Goal: Task Accomplishment & Management: Use online tool/utility

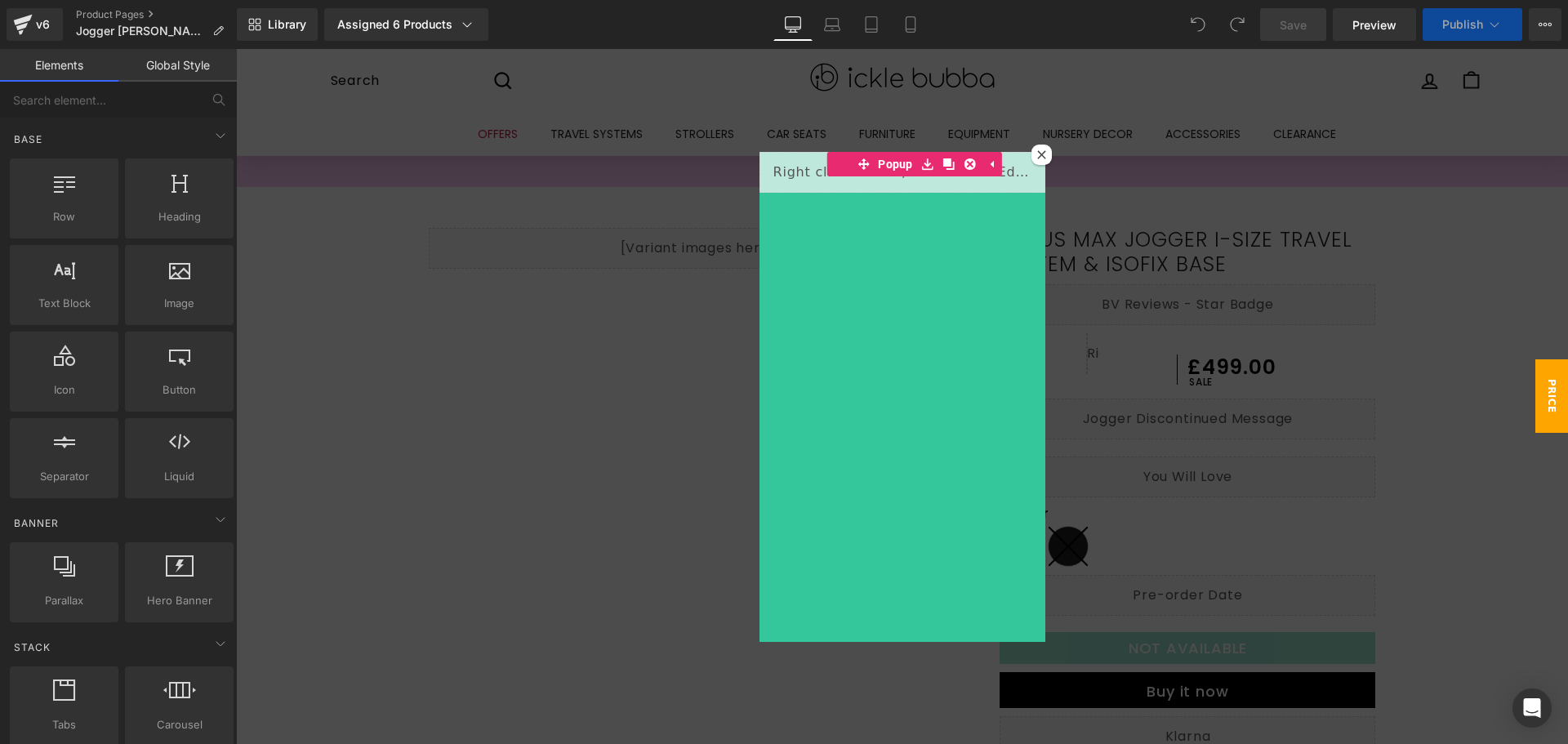
click at [1038, 156] on icon at bounding box center [1041, 154] width 9 height 9
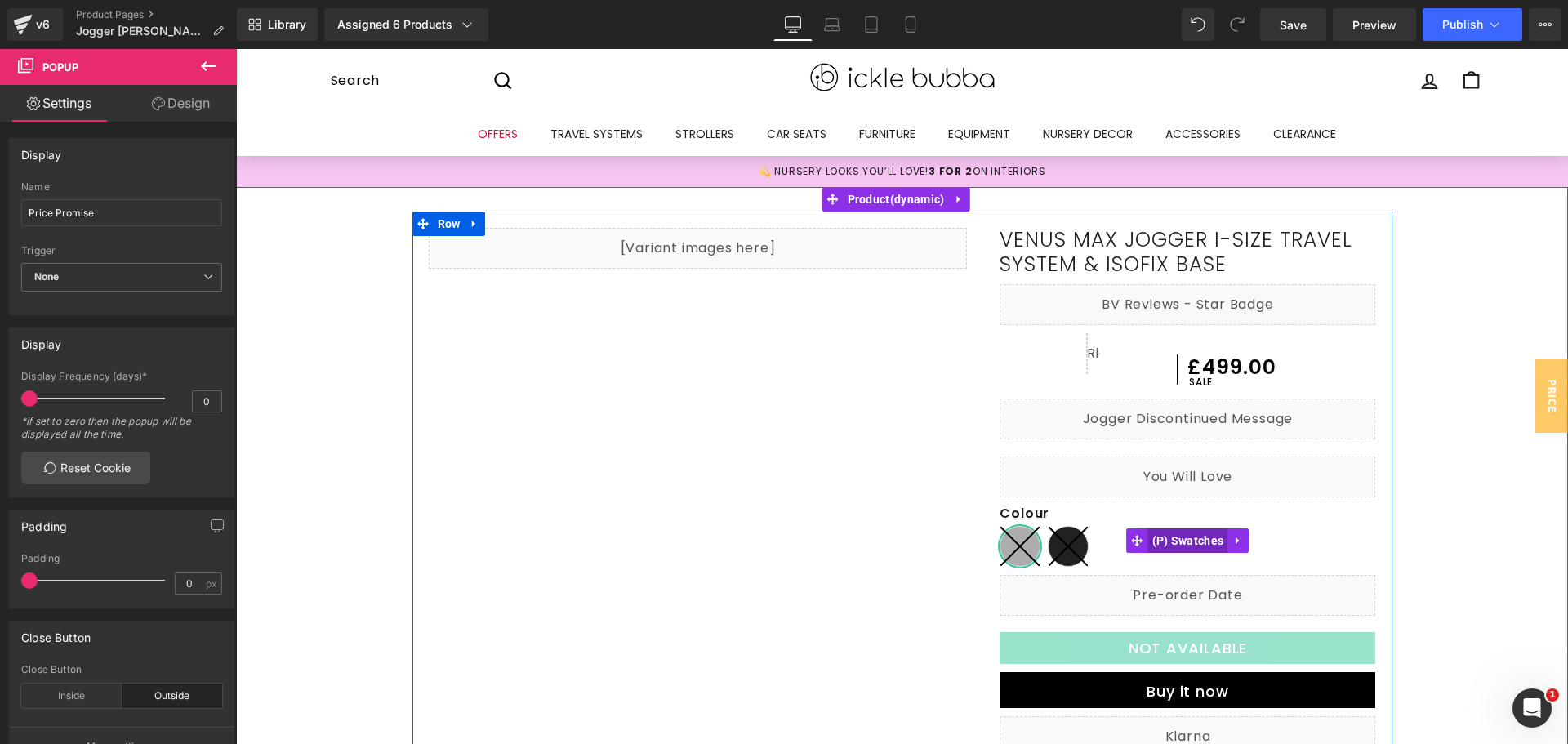
click at [1180, 544] on span "(P) Swatches" at bounding box center [1189, 540] width 80 height 25
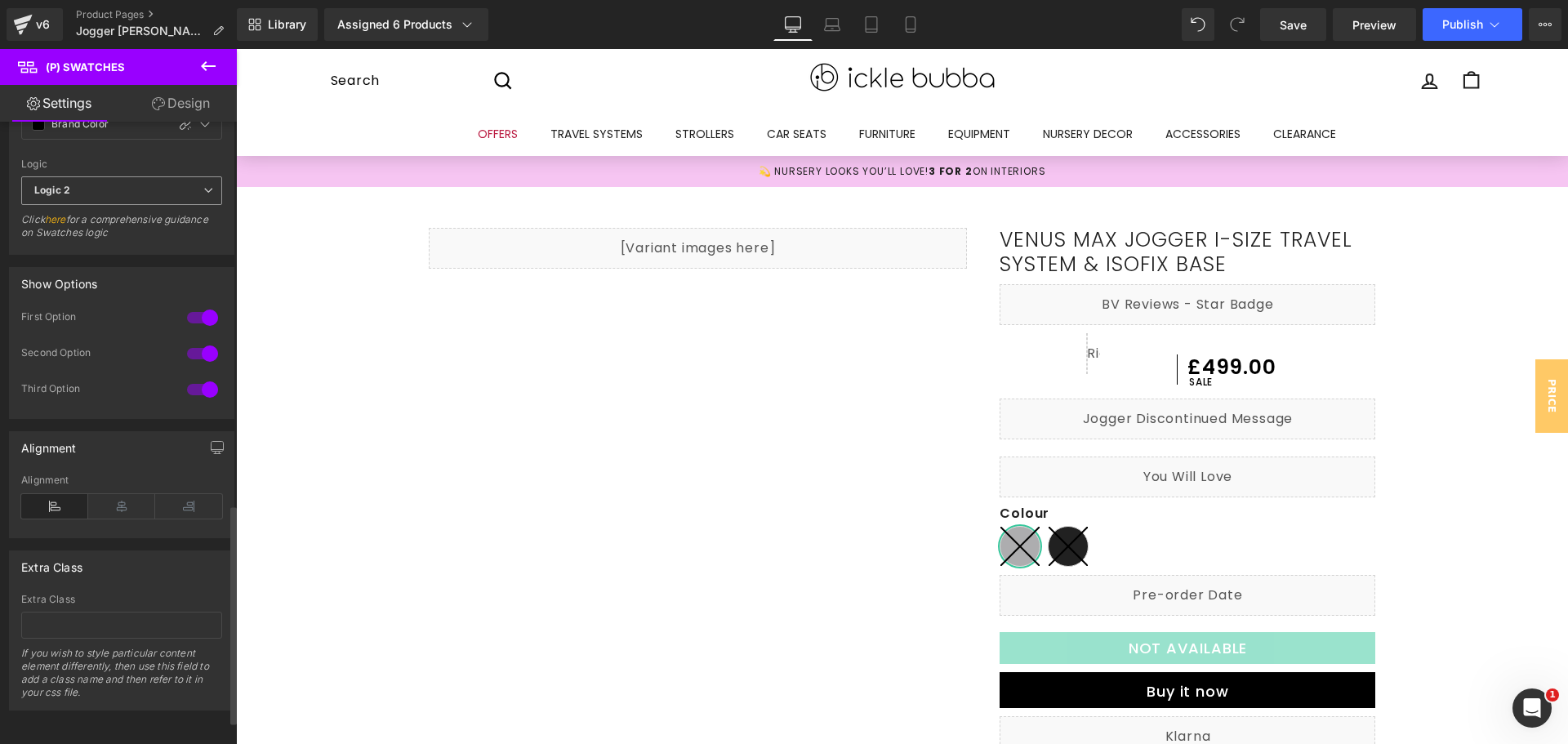
scroll to position [1155, 0]
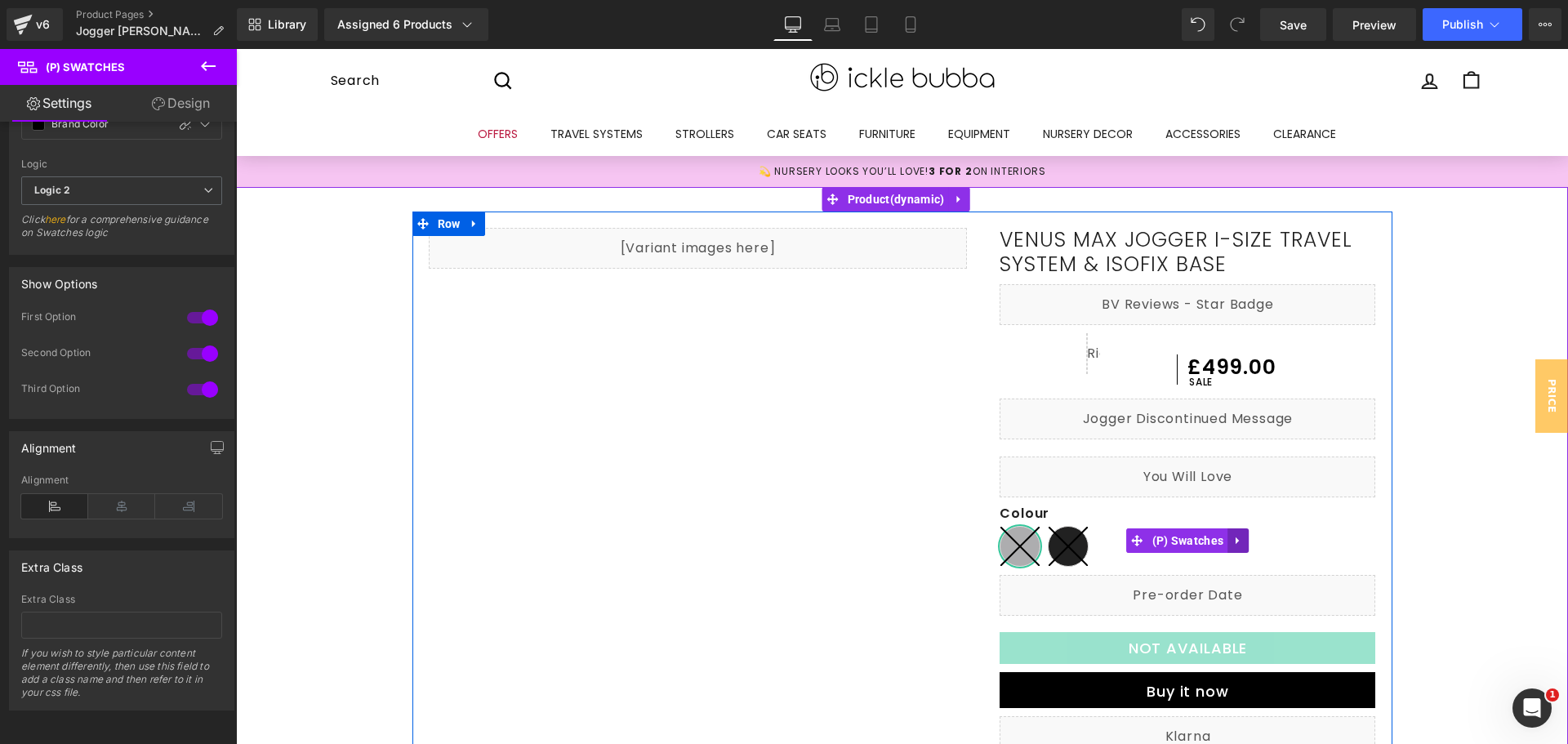
click at [1236, 541] on icon at bounding box center [1238, 539] width 11 height 12
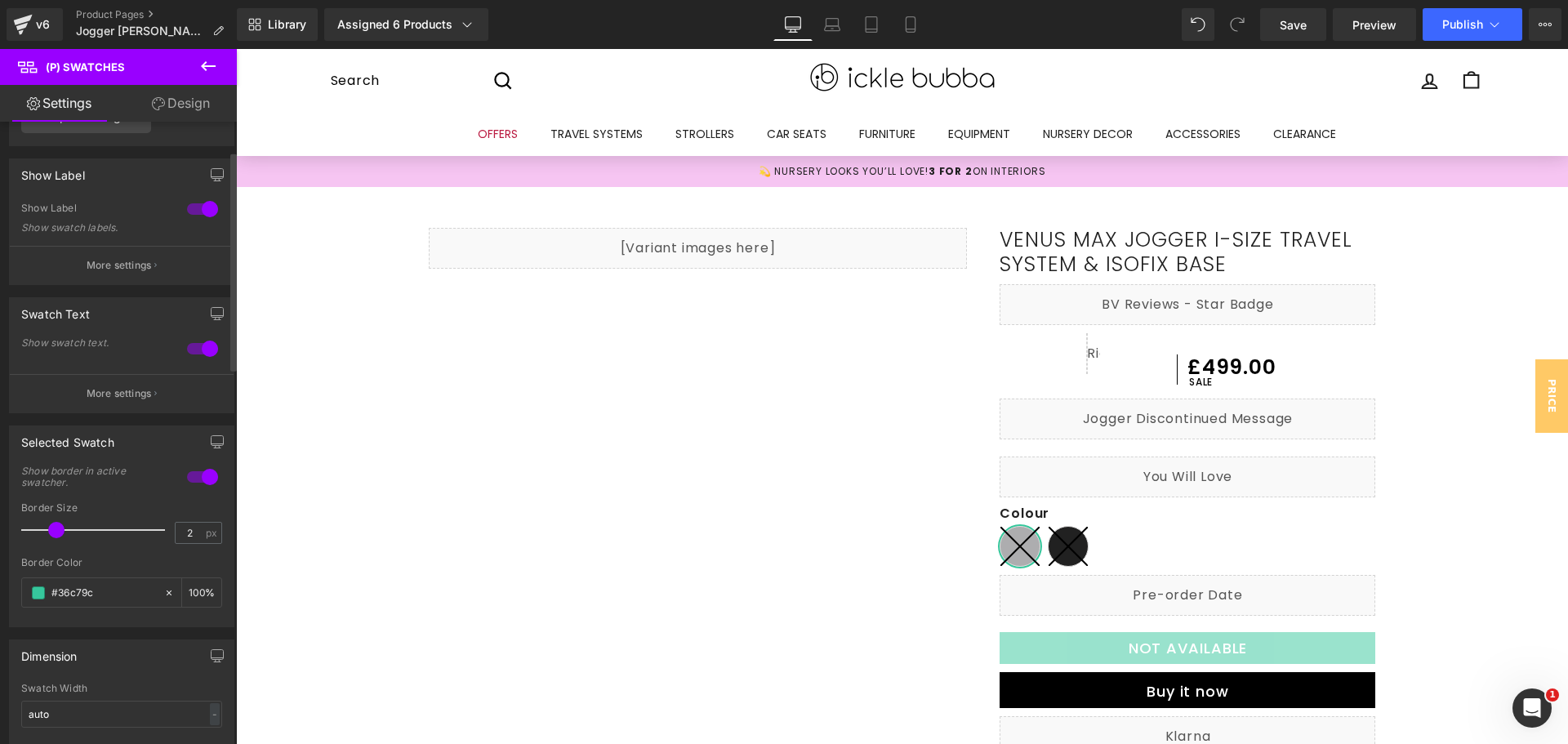
scroll to position [0, 0]
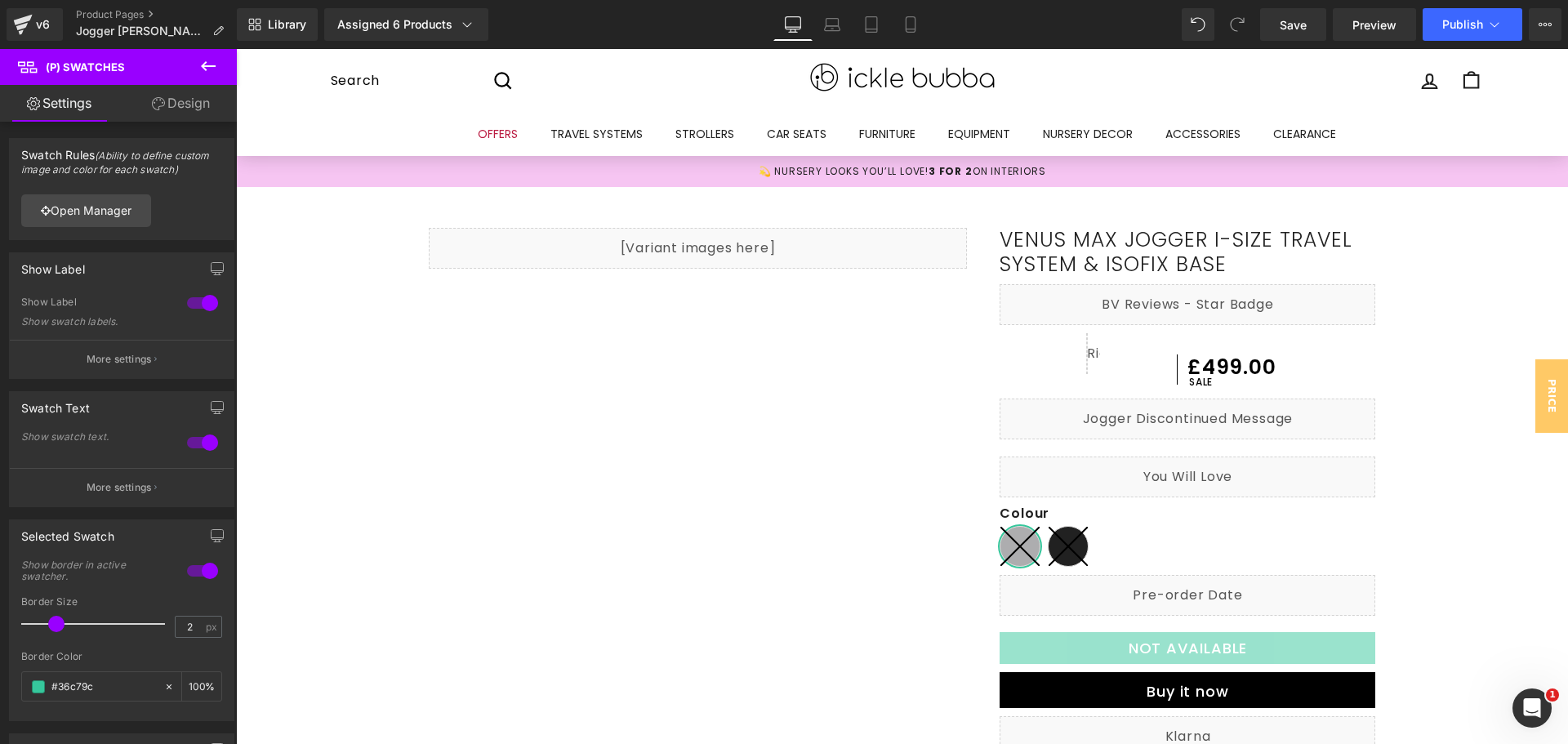
click at [171, 103] on link "Design" at bounding box center [181, 103] width 118 height 37
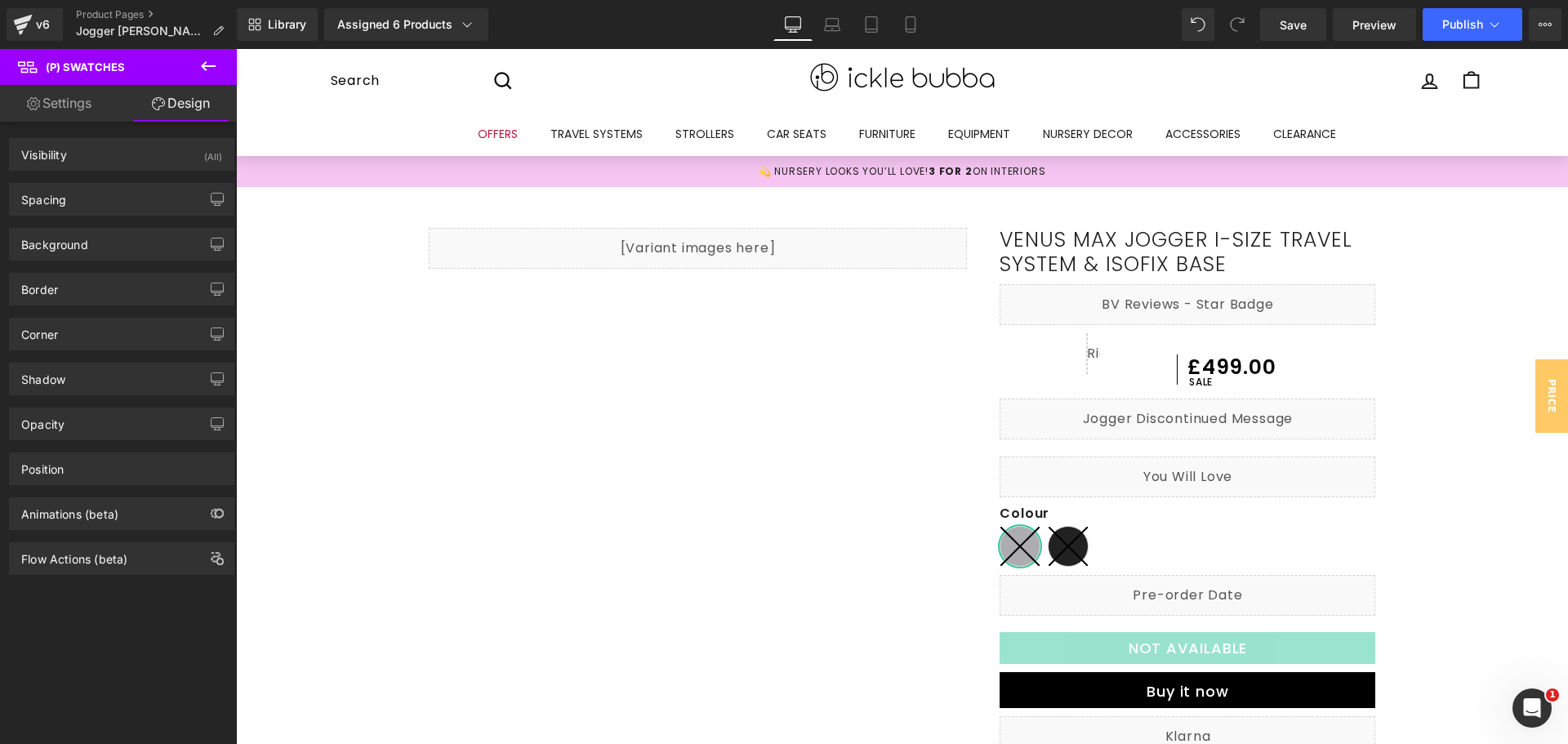
click at [55, 95] on link "Settings" at bounding box center [59, 103] width 118 height 37
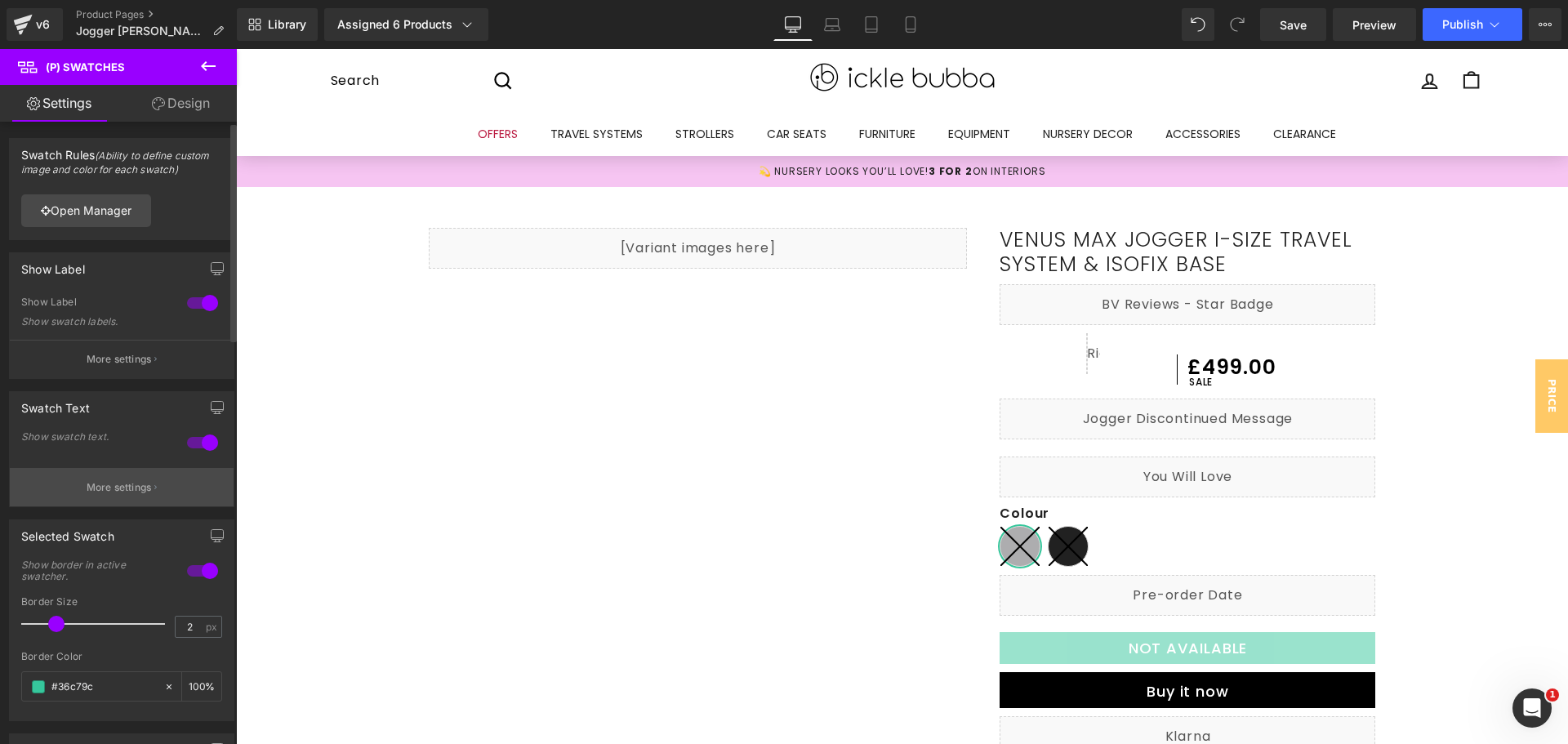
click at [117, 485] on p "More settings" at bounding box center [119, 487] width 66 height 14
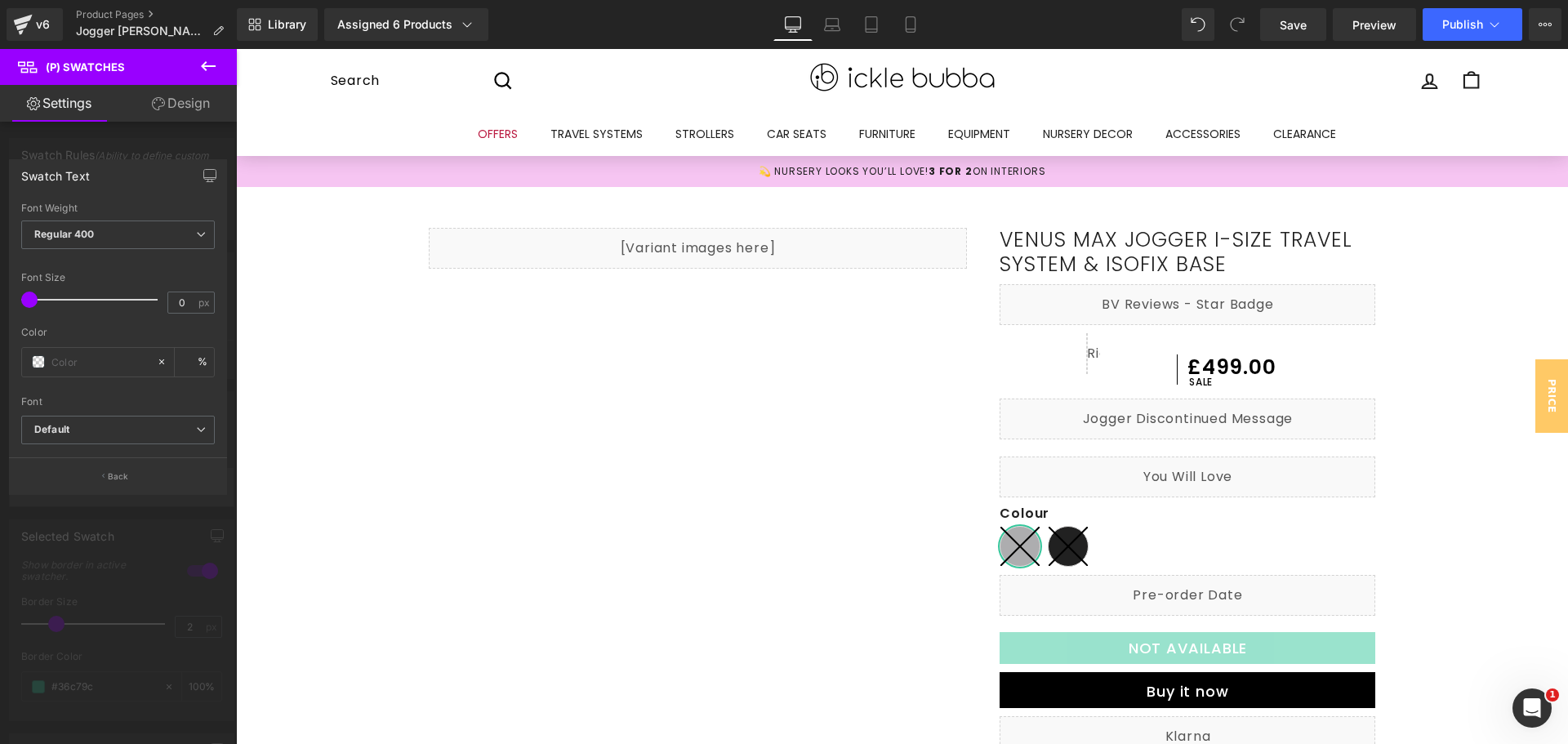
click at [117, 485] on button "Back" at bounding box center [117, 475] width 218 height 37
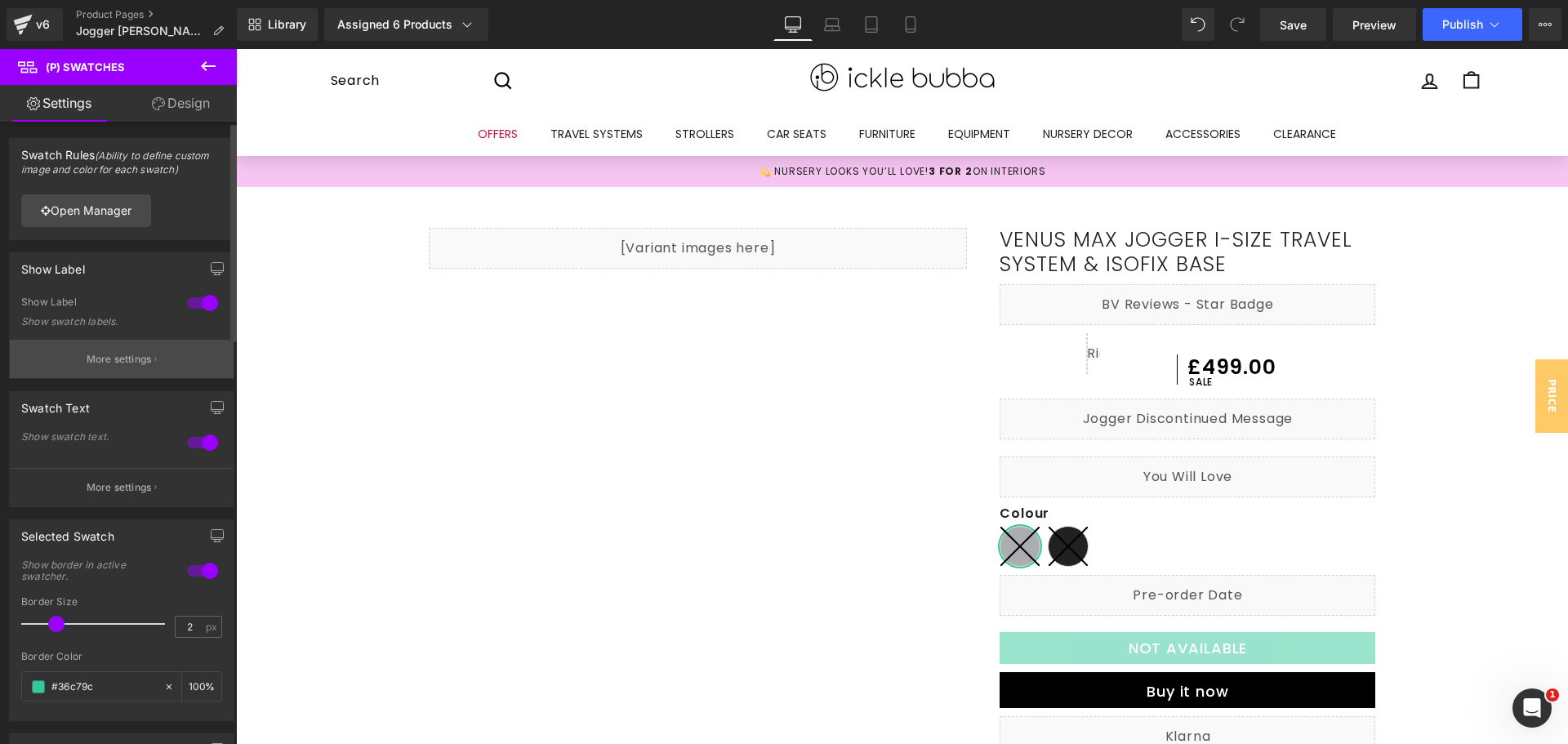
click at [121, 362] on p "More settings" at bounding box center [119, 358] width 66 height 14
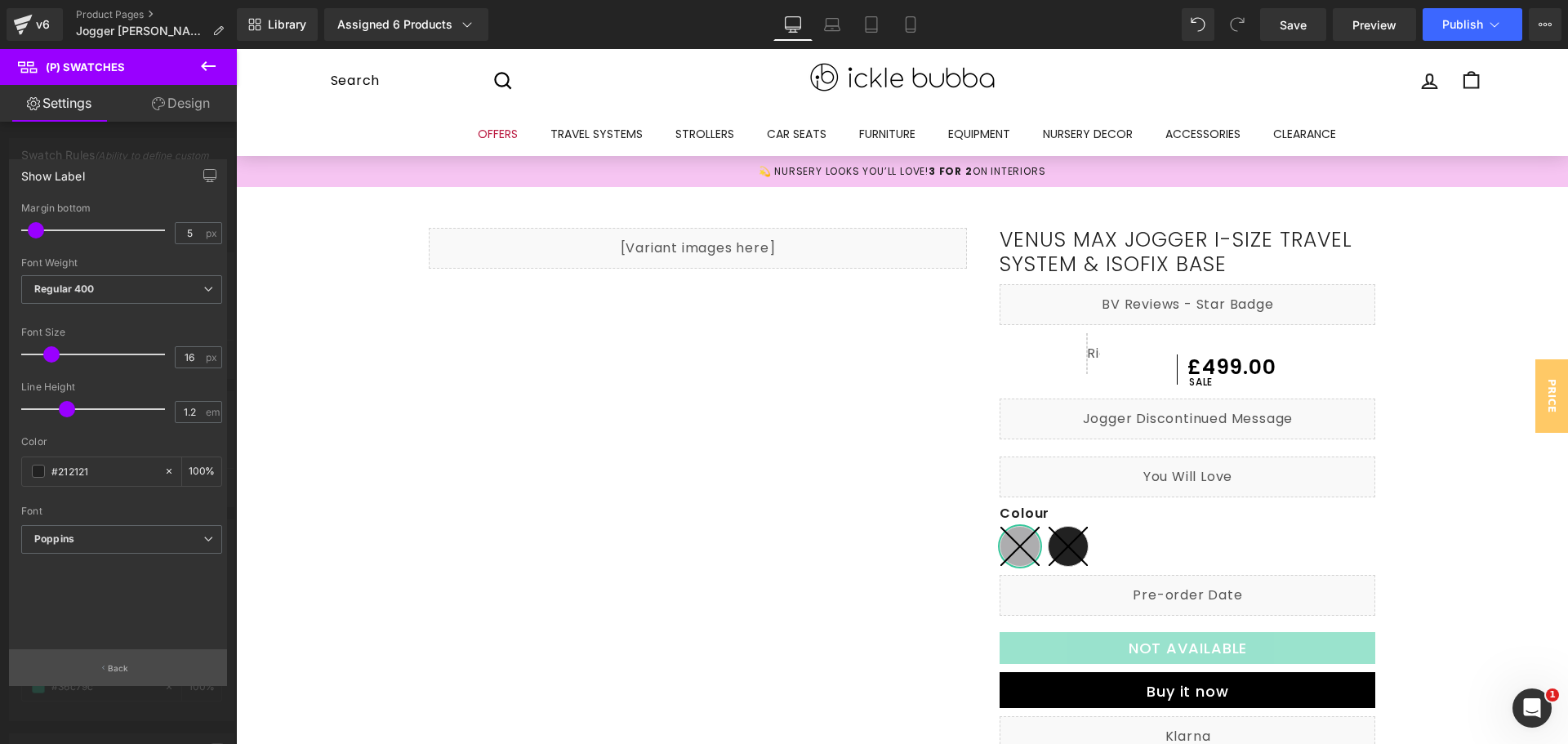
click at [115, 670] on p "Back" at bounding box center [118, 668] width 21 height 12
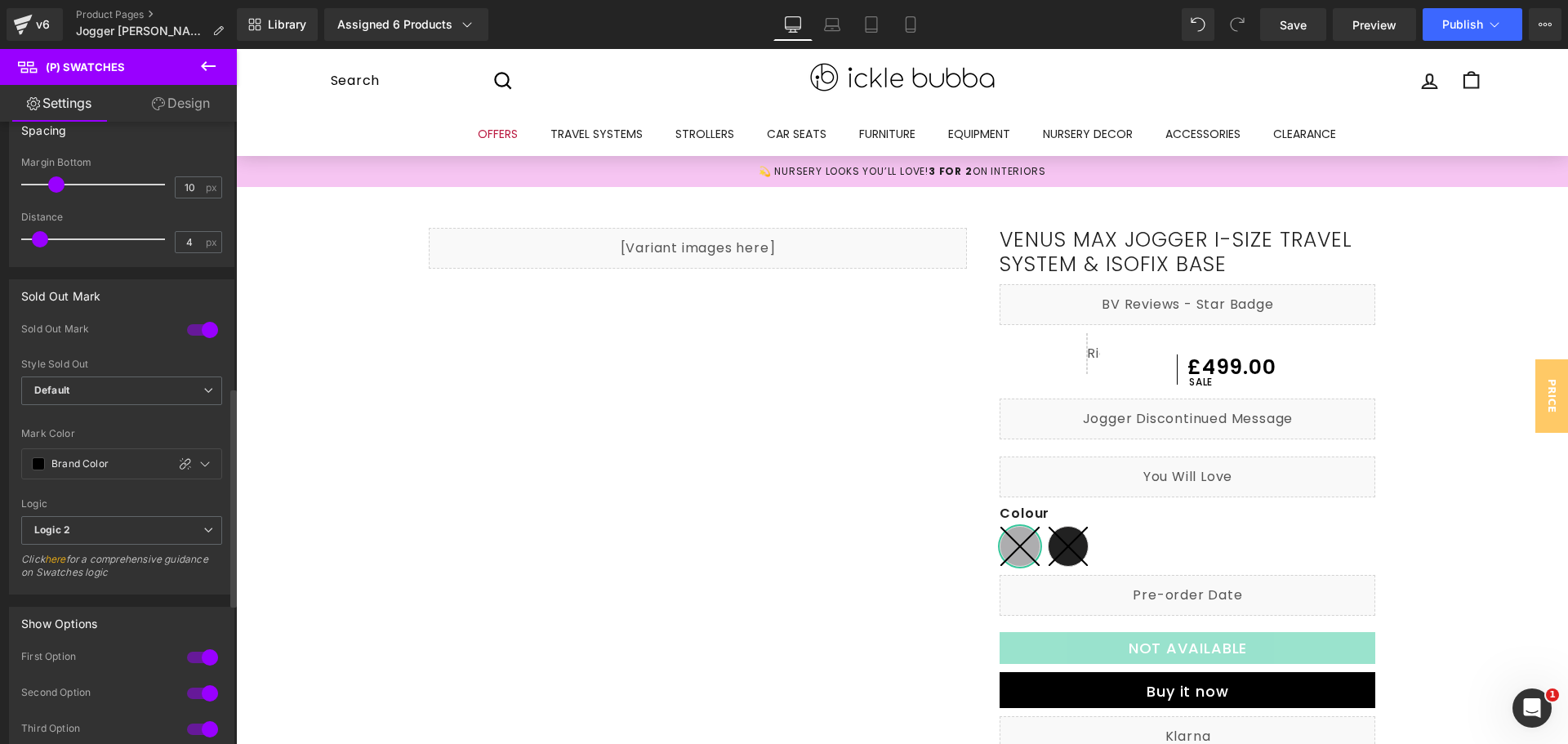
scroll to position [816, 0]
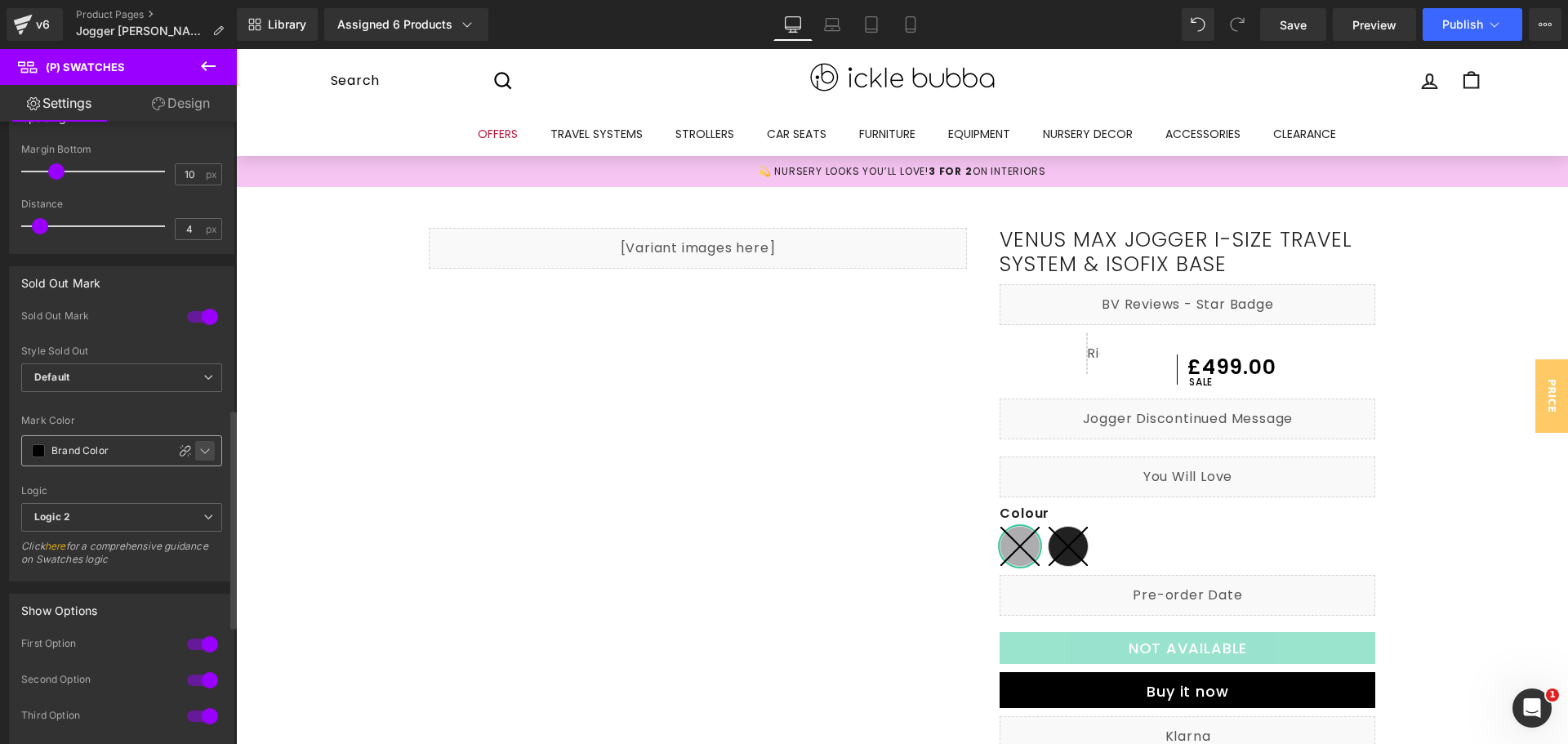
click at [200, 454] on icon at bounding box center [205, 451] width 13 height 13
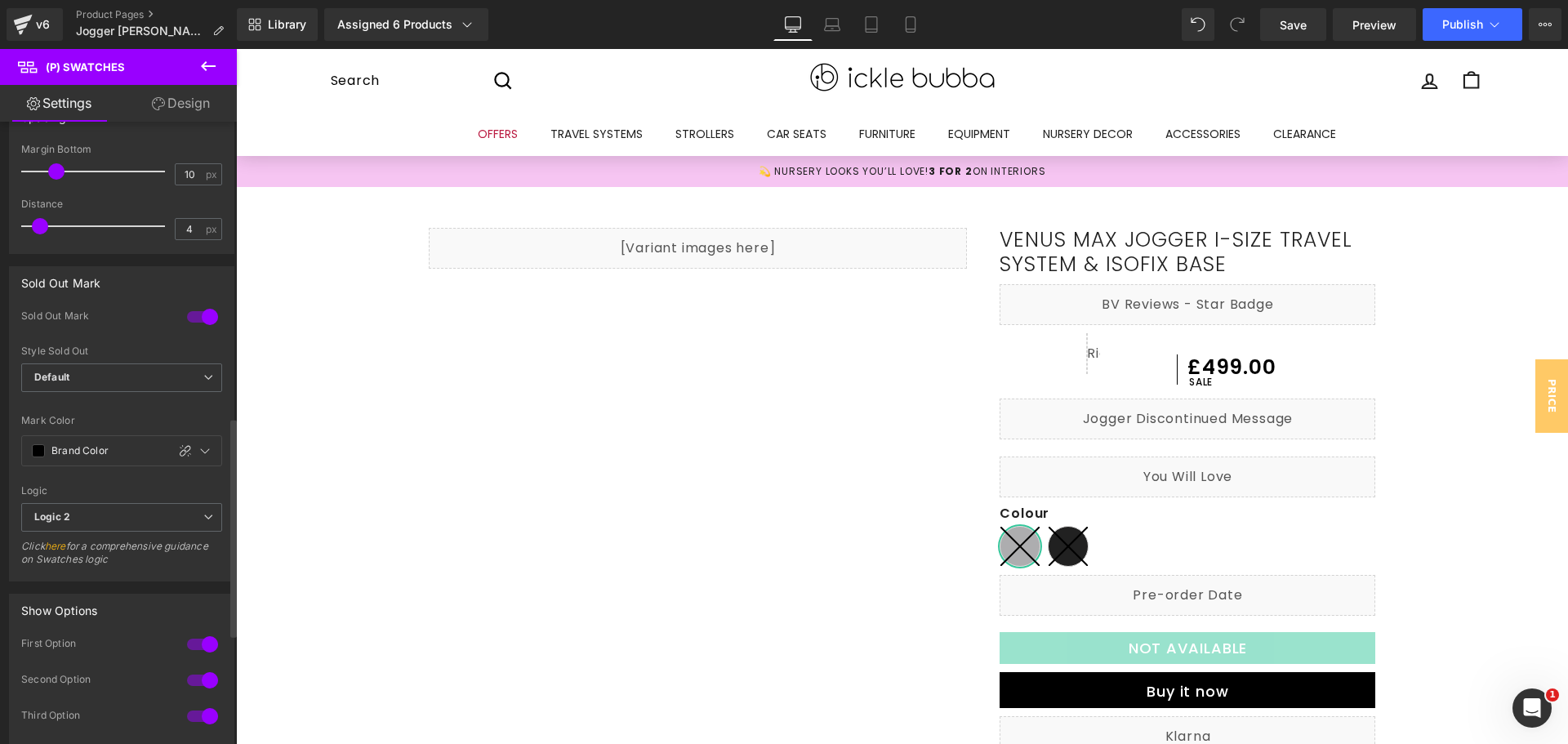
scroll to position [1061, 0]
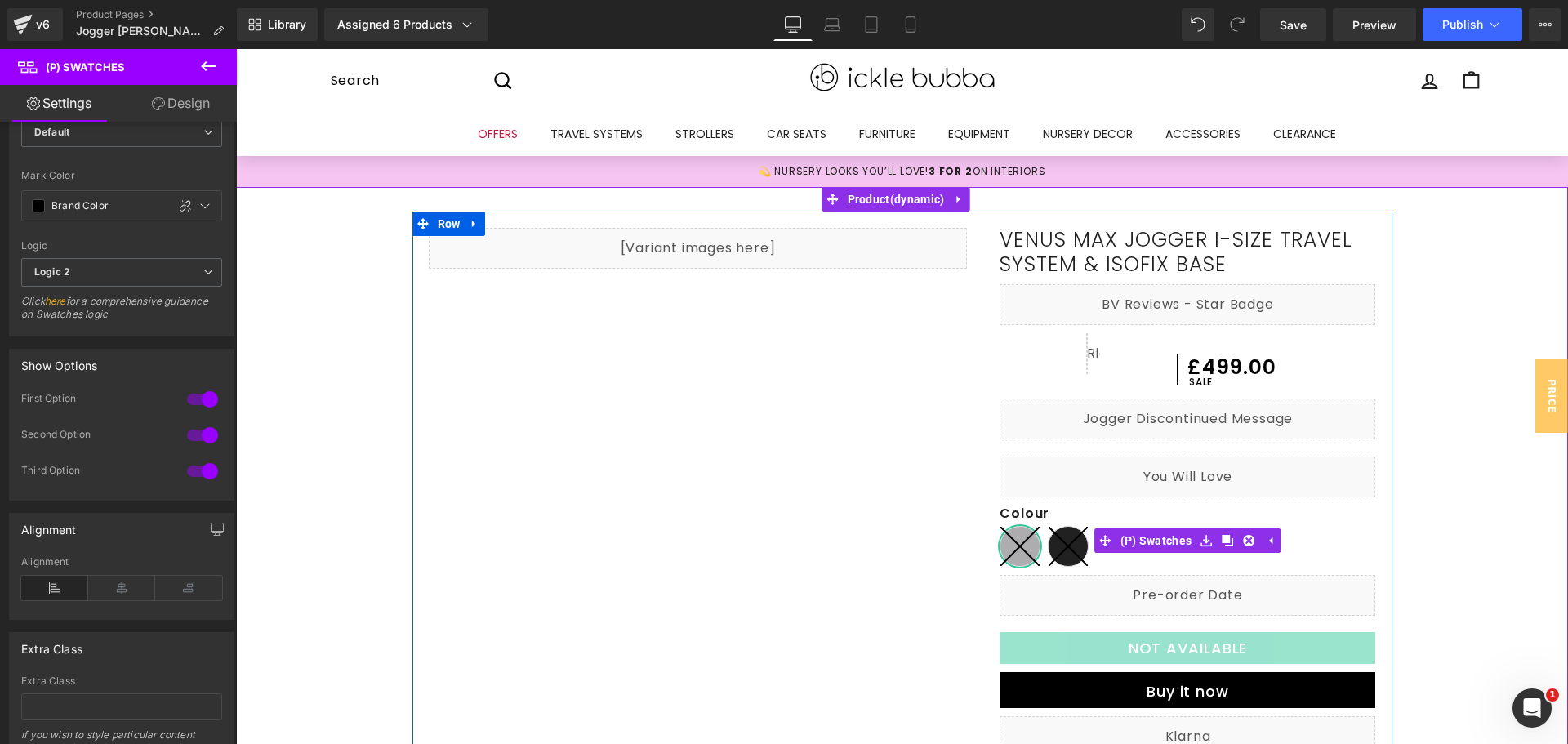
click at [1012, 553] on icon at bounding box center [1020, 546] width 39 height 39
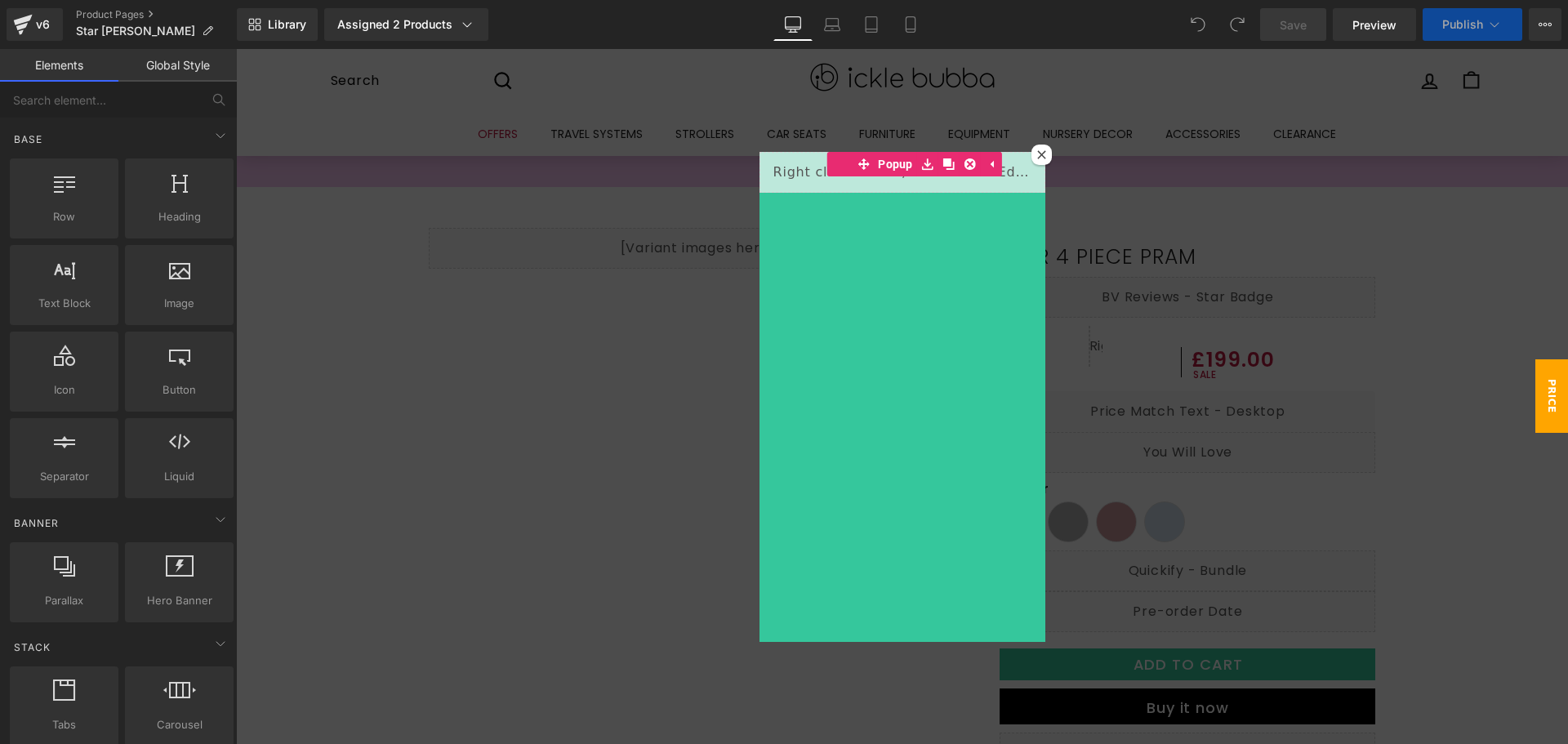
click at [1037, 157] on icon at bounding box center [1041, 154] width 9 height 9
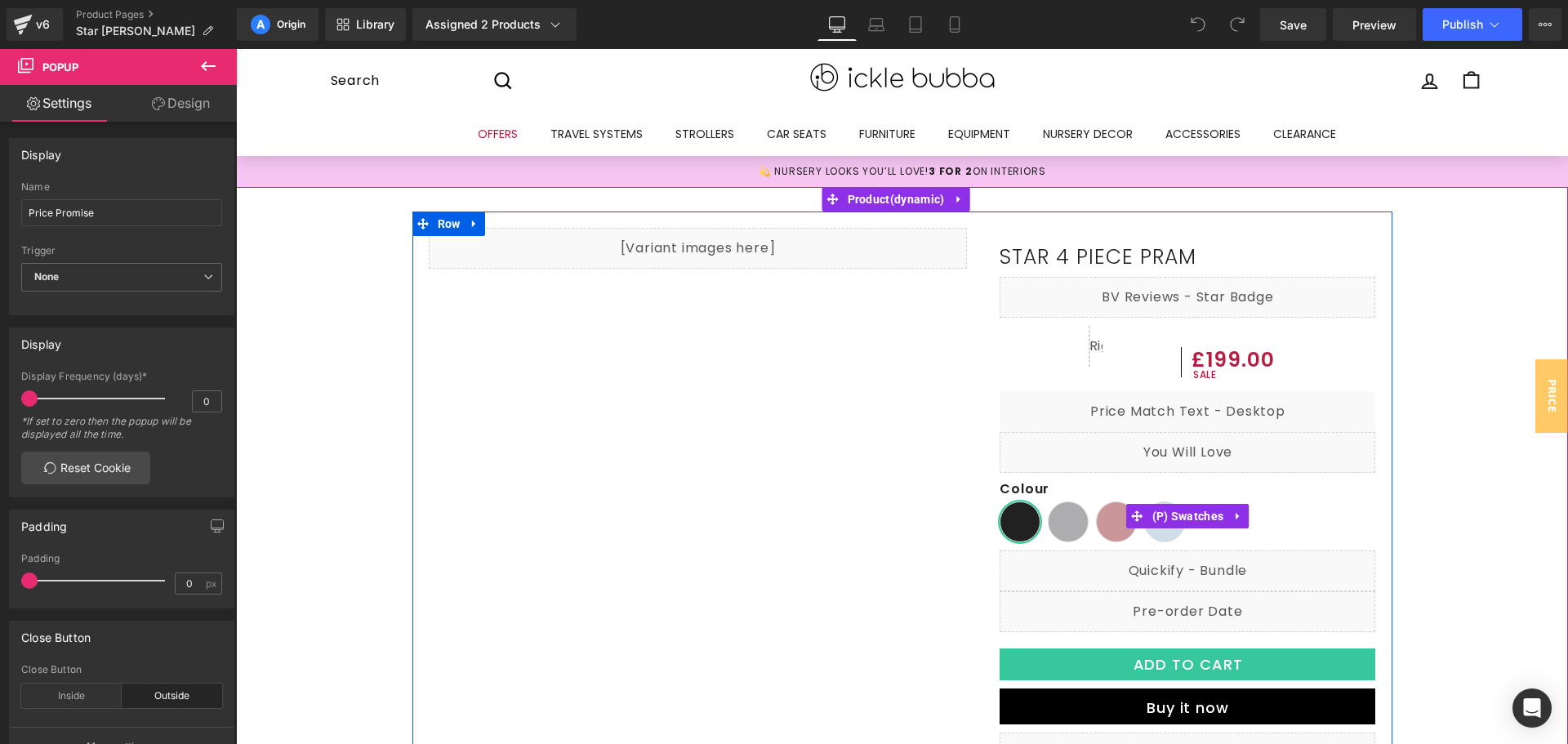
click at [1072, 523] on span "Space Grey" at bounding box center [1068, 521] width 41 height 41
click at [1191, 515] on span "(P) Swatches" at bounding box center [1189, 516] width 80 height 25
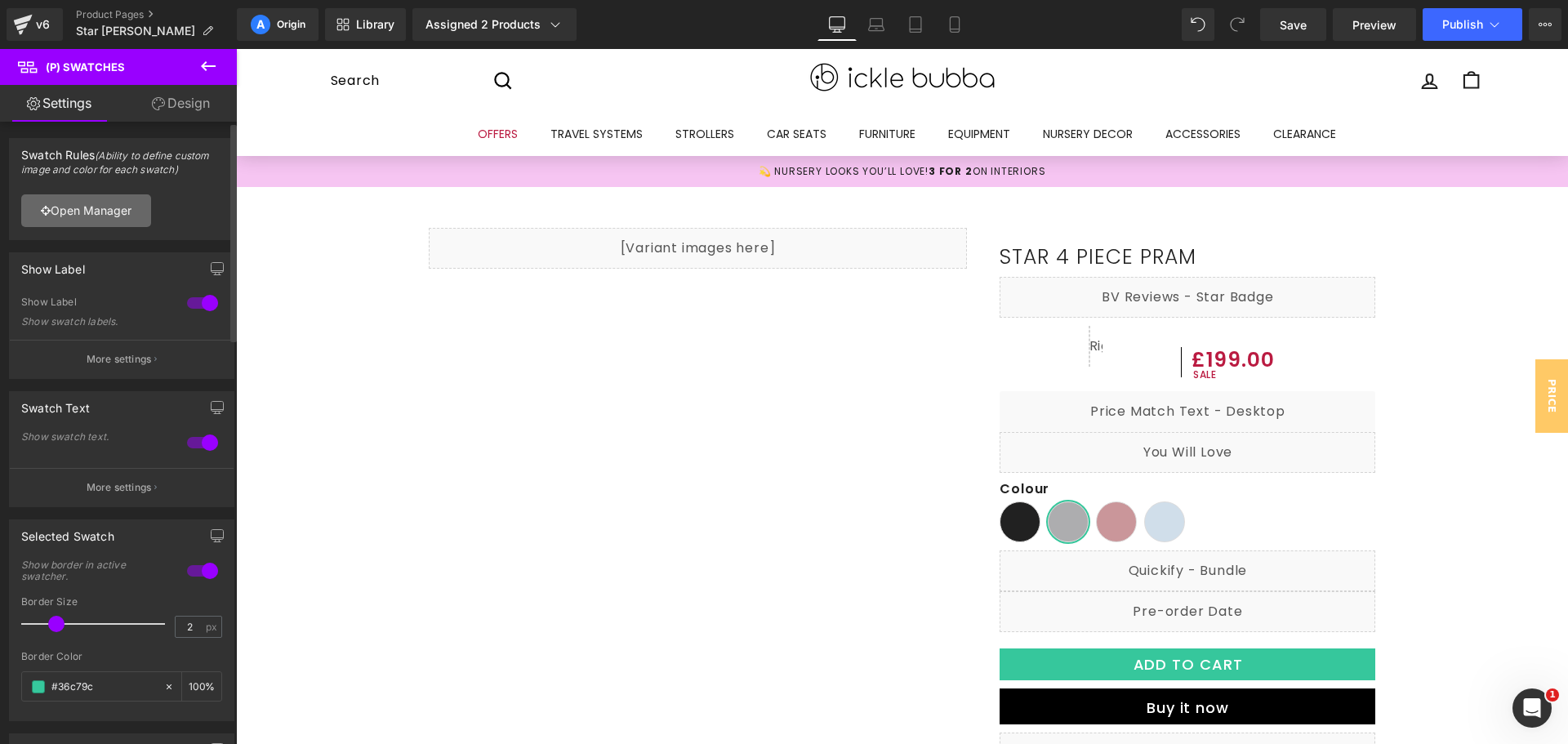
click at [100, 211] on link "Open Manager" at bounding box center [86, 211] width 130 height 32
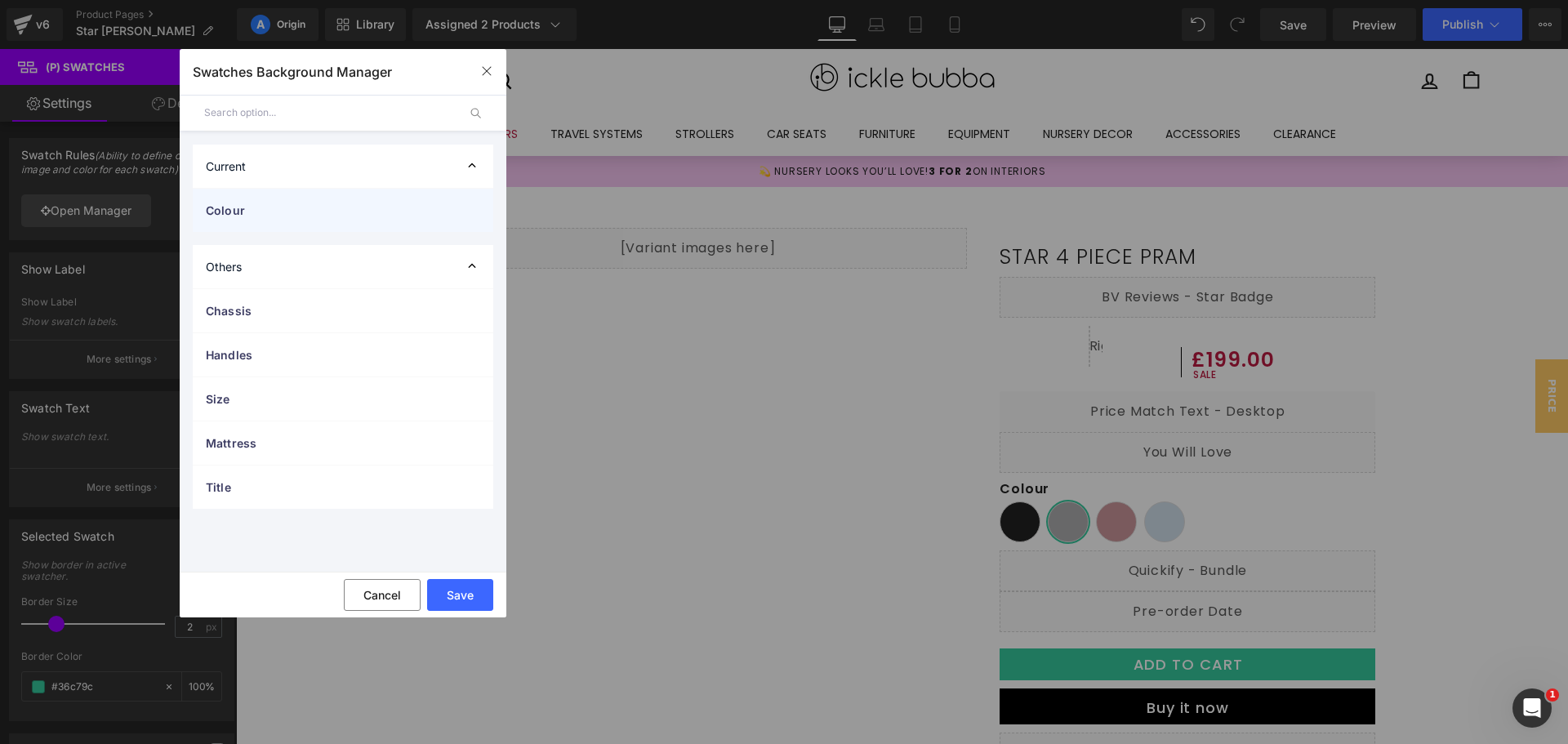
click at [311, 213] on span "Colour" at bounding box center [327, 211] width 242 height 17
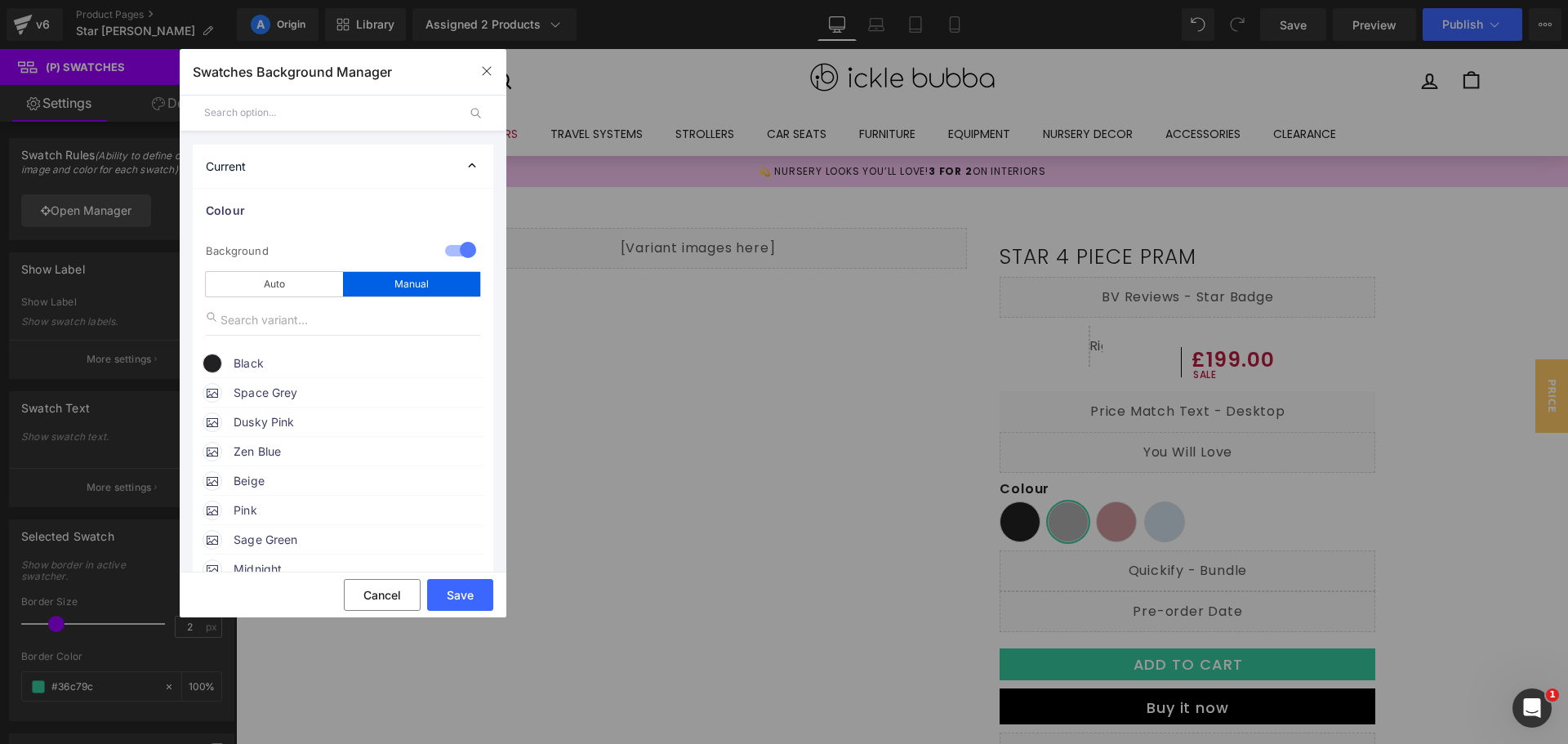
click at [263, 362] on span "Black" at bounding box center [357, 363] width 248 height 20
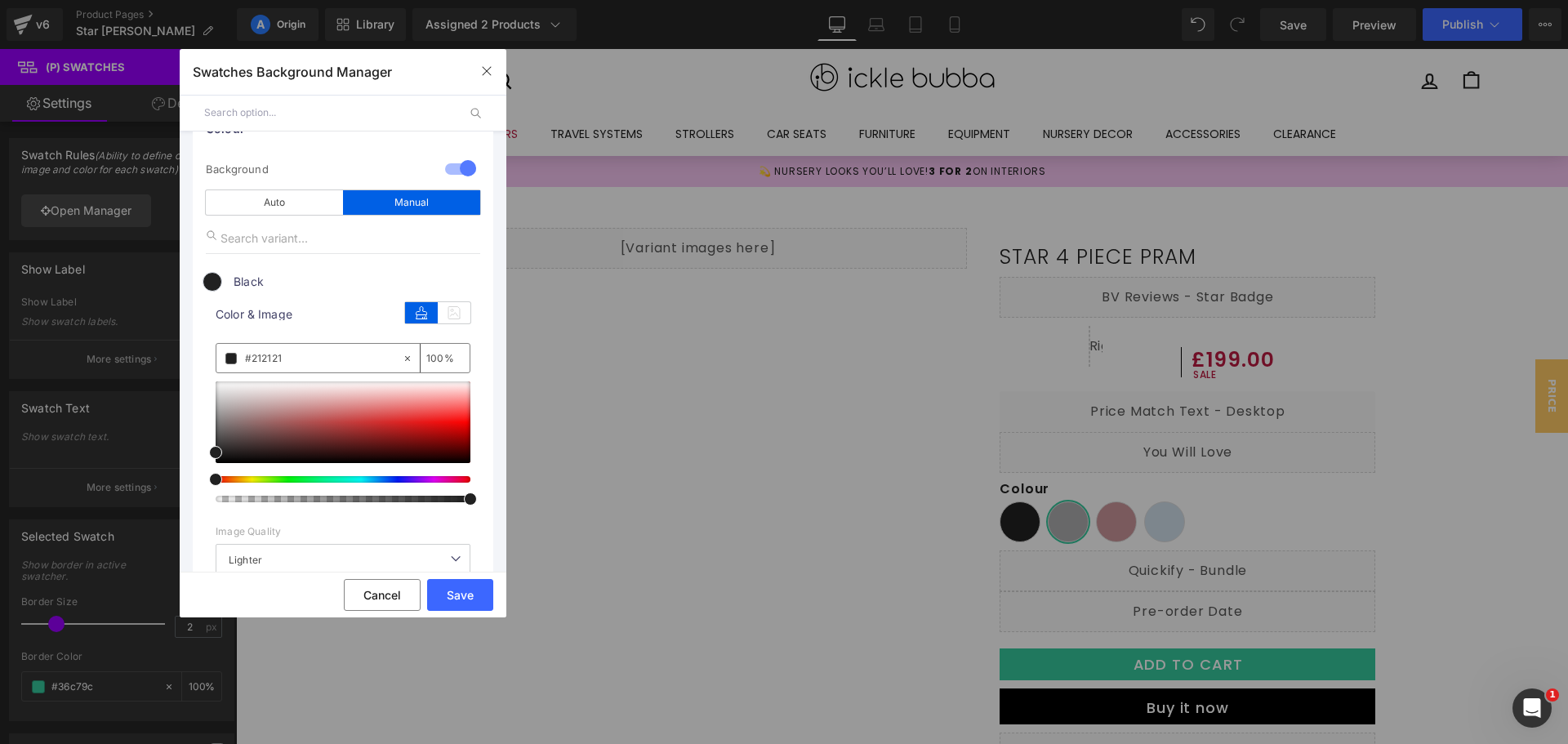
scroll to position [163, 0]
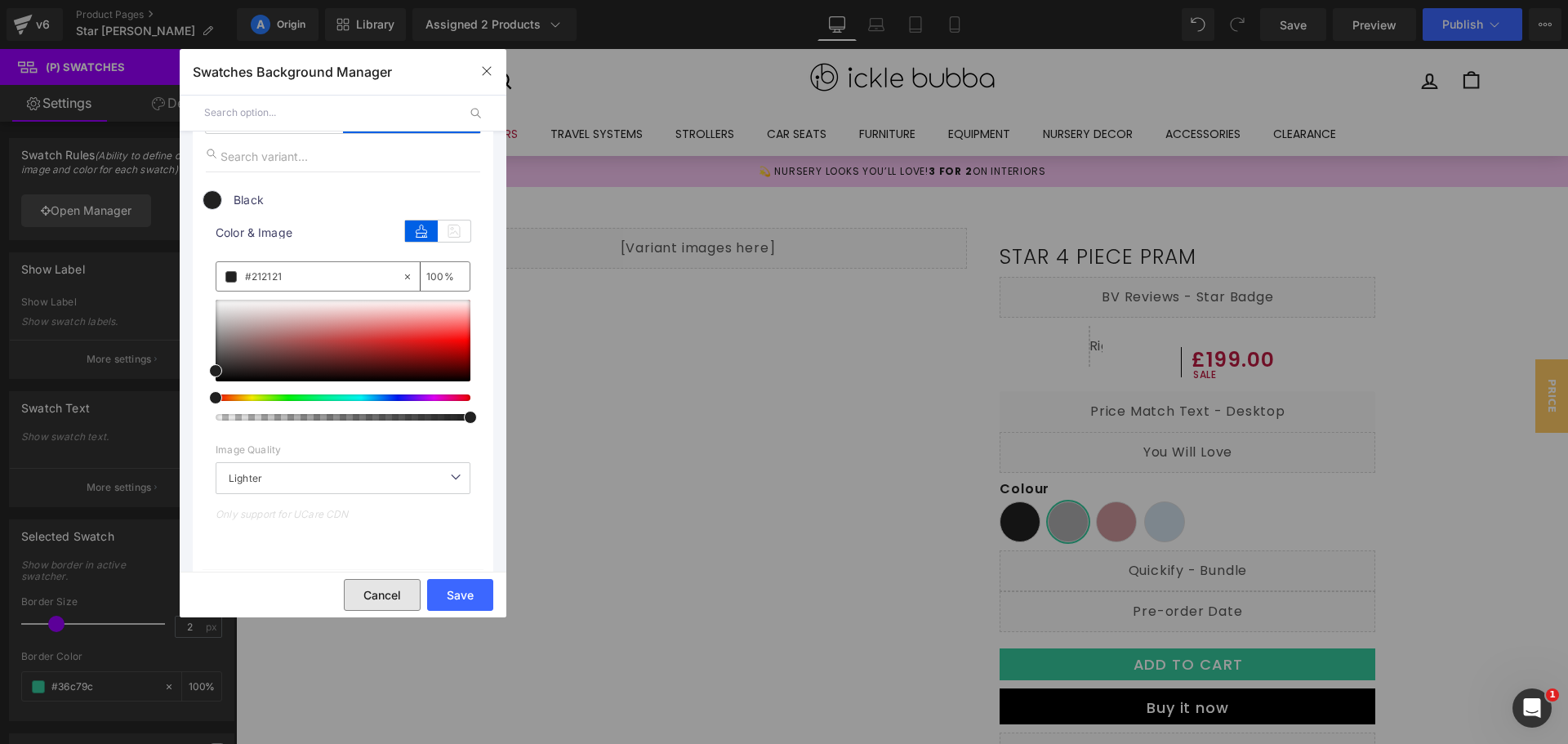
click at [408, 596] on button "Cancel" at bounding box center [382, 593] width 77 height 31
